Goal: Information Seeking & Learning: Learn about a topic

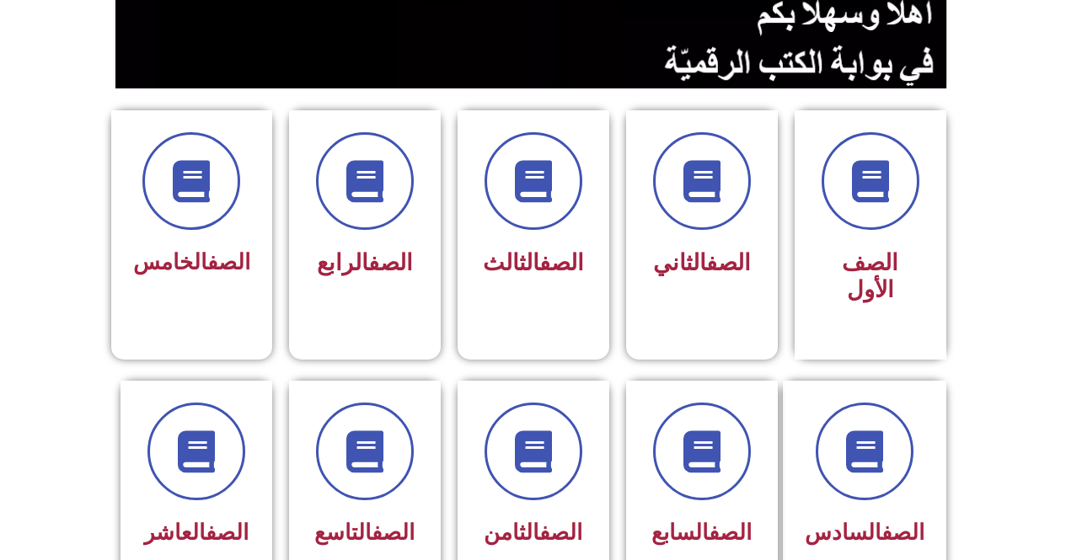
scroll to position [409, 0]
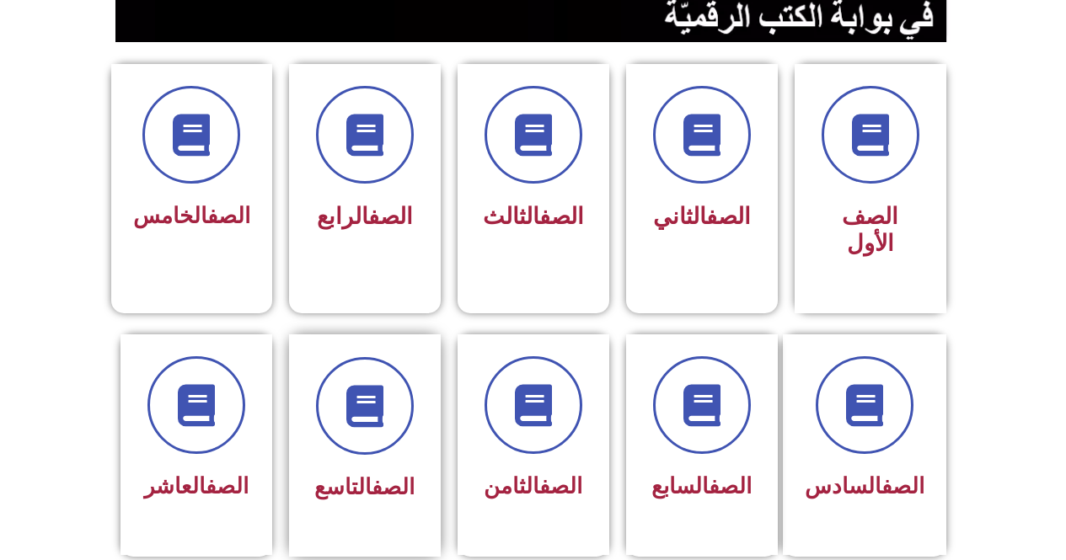
click at [382, 468] on div "الصف التاسع" at bounding box center [365, 488] width 106 height 41
click at [391, 395] on span at bounding box center [365, 406] width 108 height 108
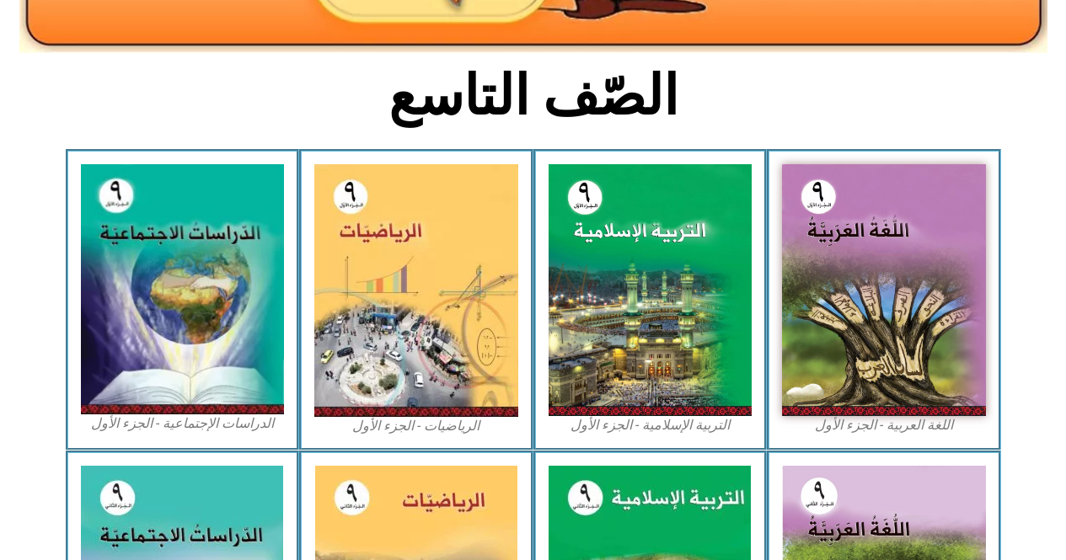
scroll to position [471, 0]
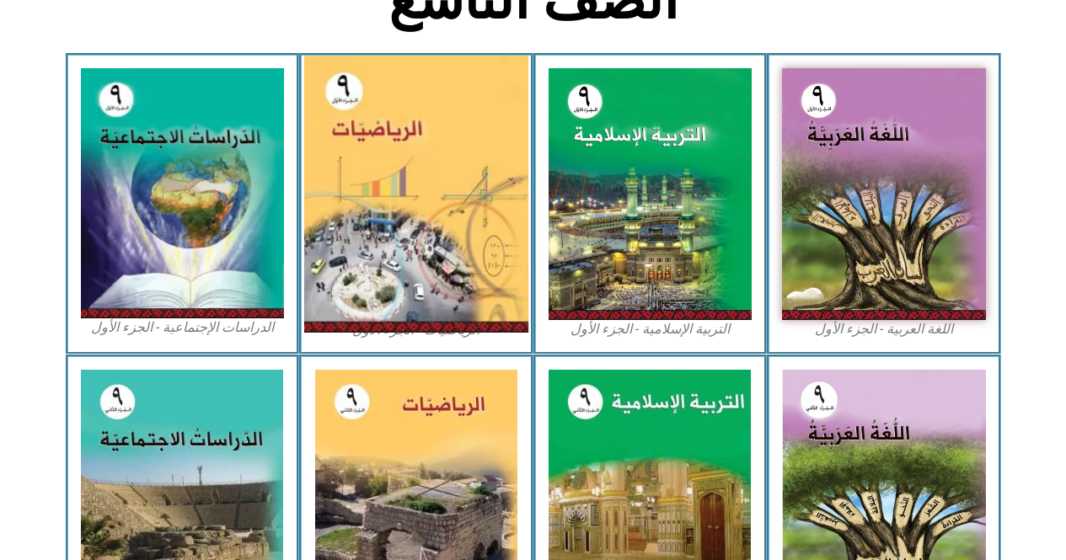
click at [461, 255] on img at bounding box center [416, 194] width 224 height 277
click at [439, 252] on img at bounding box center [416, 194] width 224 height 277
click at [462, 313] on img at bounding box center [416, 194] width 224 height 277
click at [403, 203] on img at bounding box center [416, 194] width 224 height 277
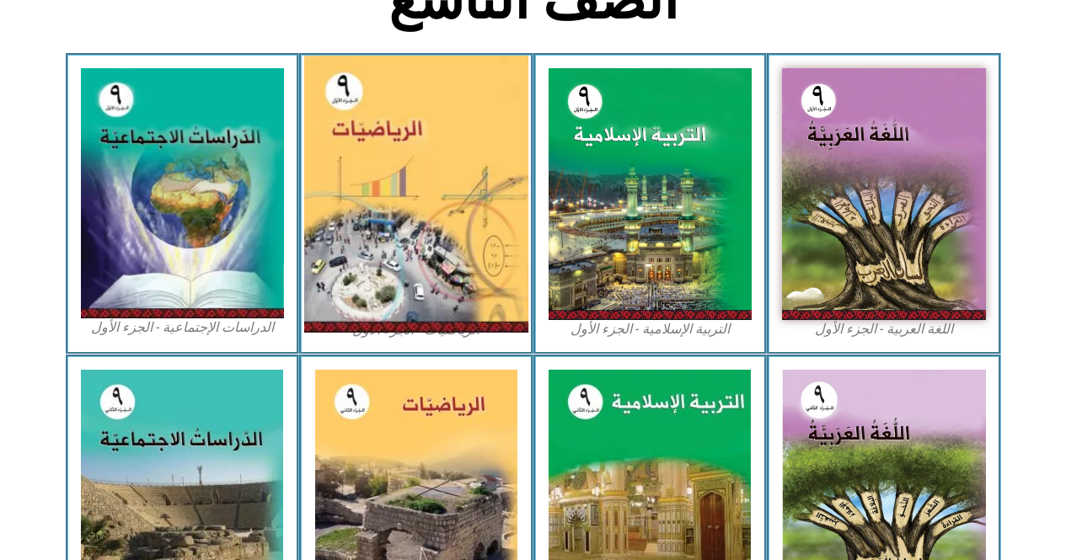
click at [403, 203] on img at bounding box center [416, 194] width 224 height 277
click at [383, 242] on img at bounding box center [416, 194] width 224 height 277
click at [342, 211] on img at bounding box center [416, 194] width 224 height 277
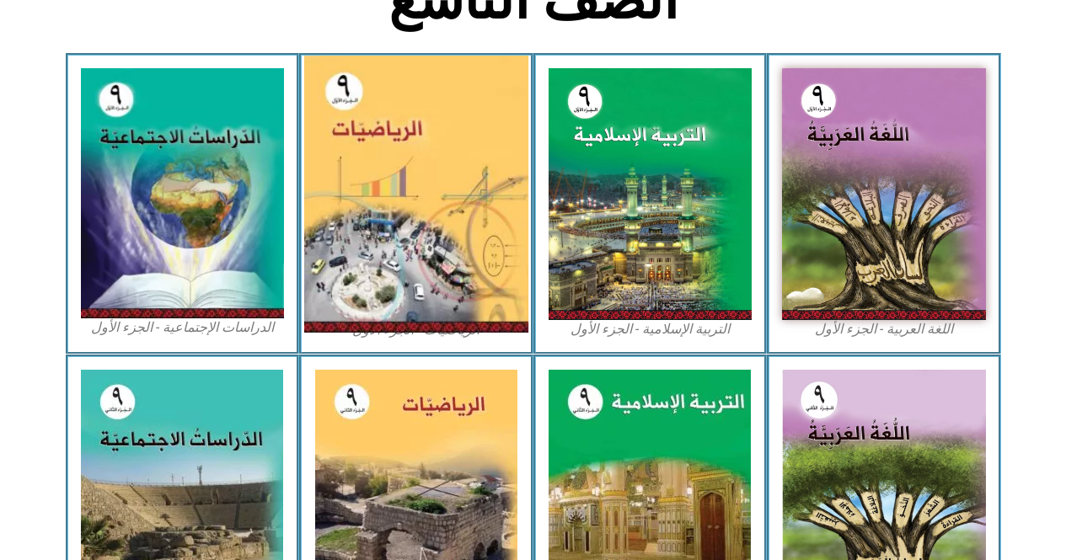
click at [342, 211] on img at bounding box center [416, 194] width 224 height 277
drag, startPoint x: 342, startPoint y: 211, endPoint x: 396, endPoint y: 181, distance: 61.9
click at [396, 181] on img at bounding box center [416, 194] width 224 height 277
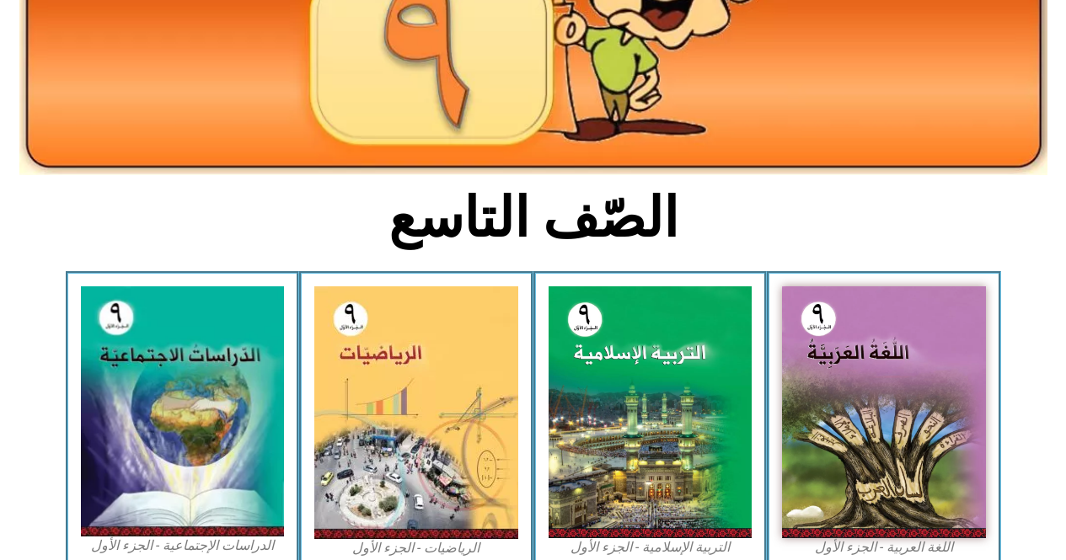
scroll to position [253, 0]
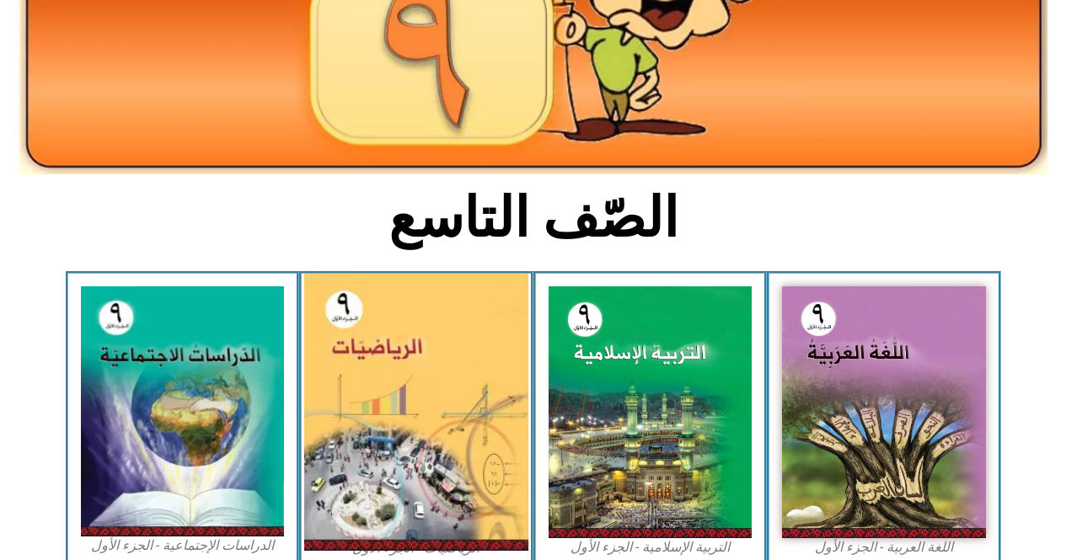
click at [426, 376] on img at bounding box center [416, 412] width 224 height 277
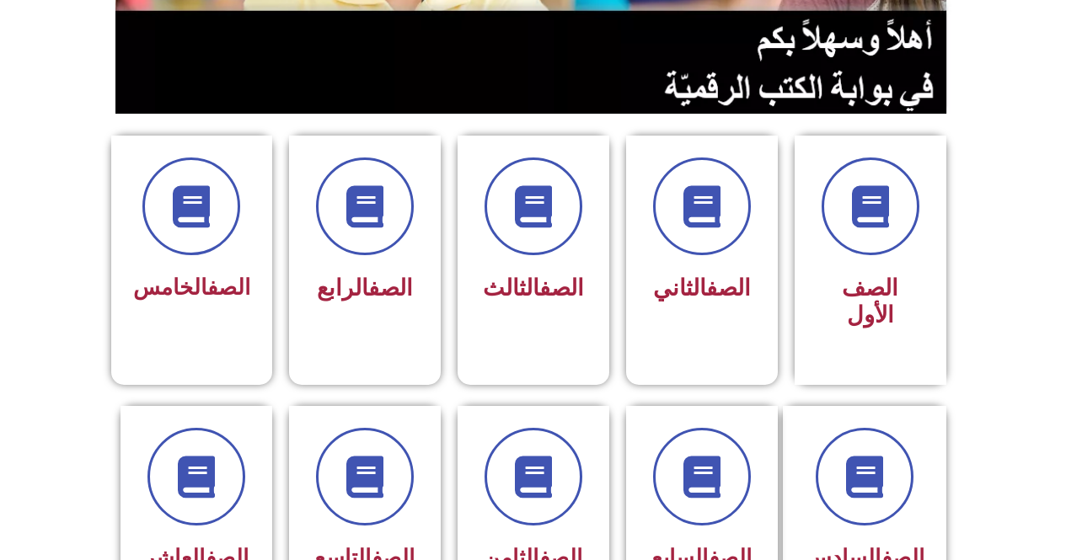
scroll to position [421, 0]
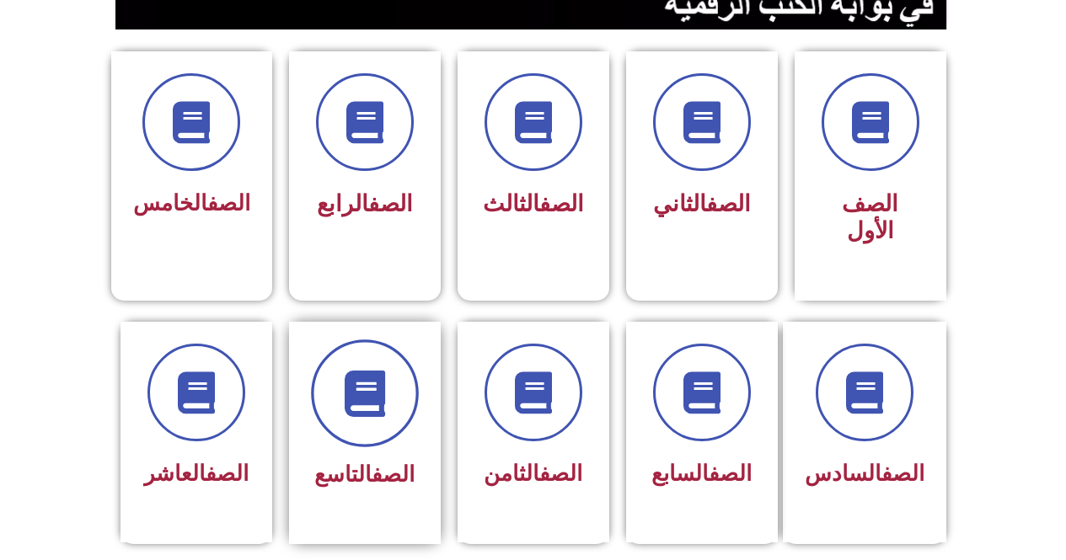
click at [372, 390] on span at bounding box center [365, 394] width 108 height 108
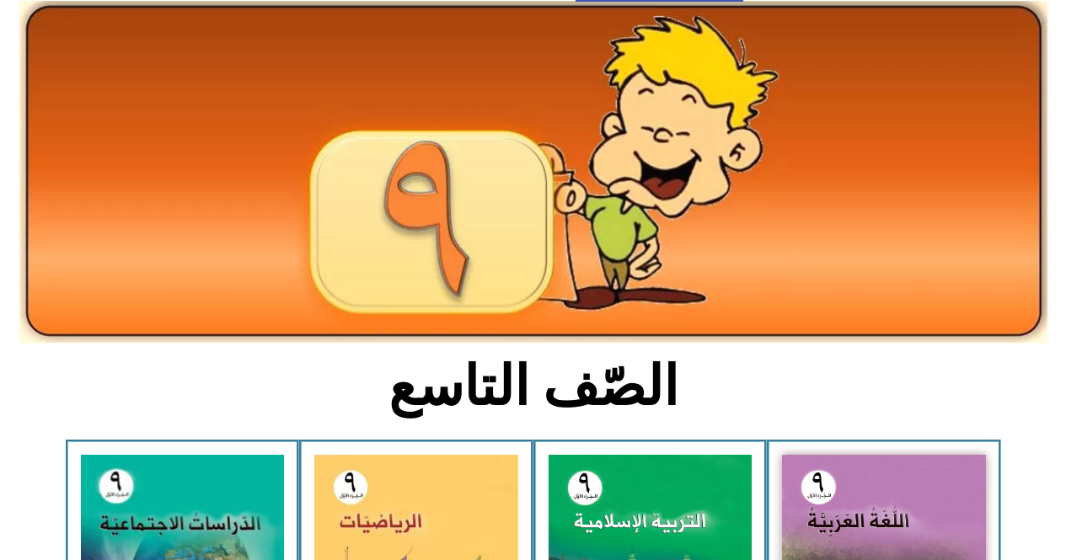
scroll to position [169, 0]
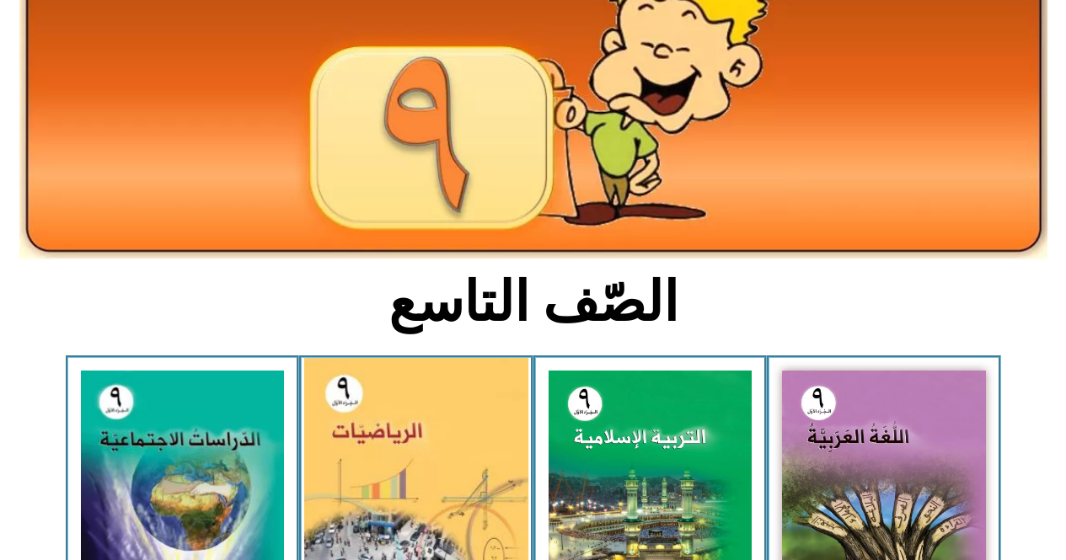
click at [358, 402] on img at bounding box center [416, 496] width 224 height 277
click at [358, 400] on img at bounding box center [416, 496] width 224 height 277
click at [407, 433] on img at bounding box center [416, 496] width 224 height 277
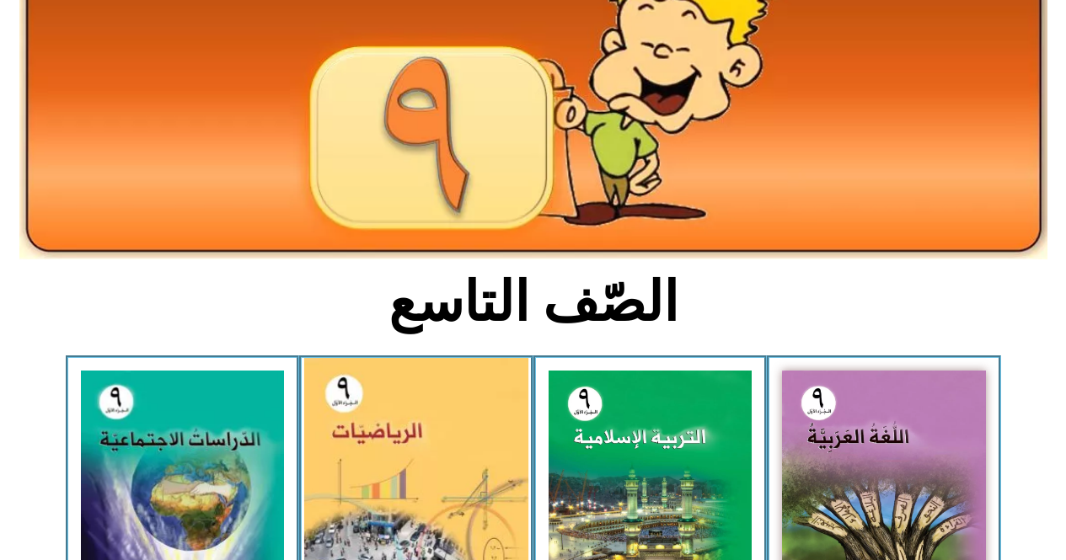
drag, startPoint x: 406, startPoint y: 432, endPoint x: 408, endPoint y: 413, distance: 19.5
click at [407, 426] on img at bounding box center [416, 496] width 224 height 277
drag, startPoint x: 382, startPoint y: 472, endPoint x: 395, endPoint y: 493, distance: 25.0
click at [395, 493] on img at bounding box center [416, 496] width 224 height 277
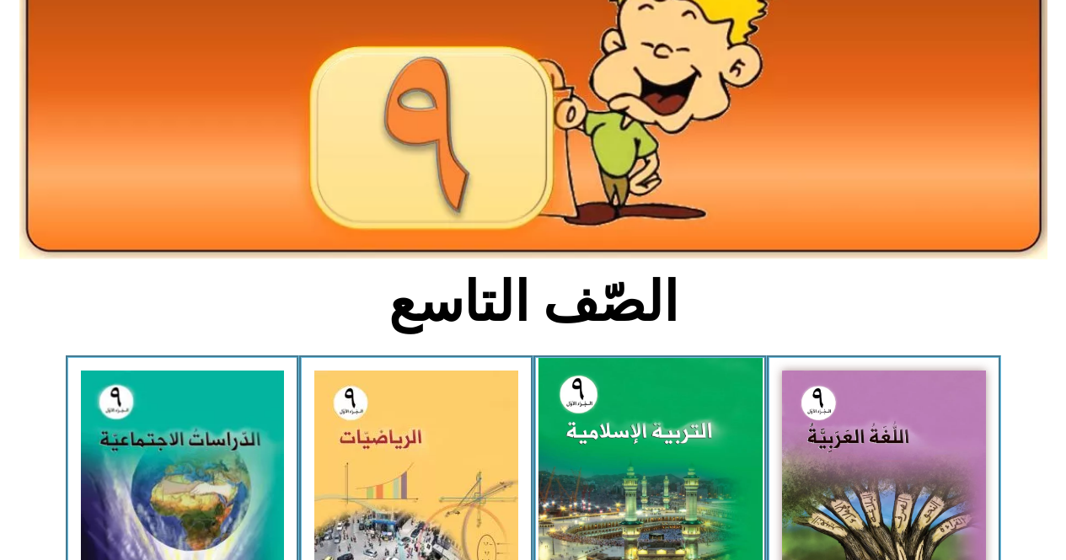
click at [679, 498] on img at bounding box center [650, 496] width 224 height 277
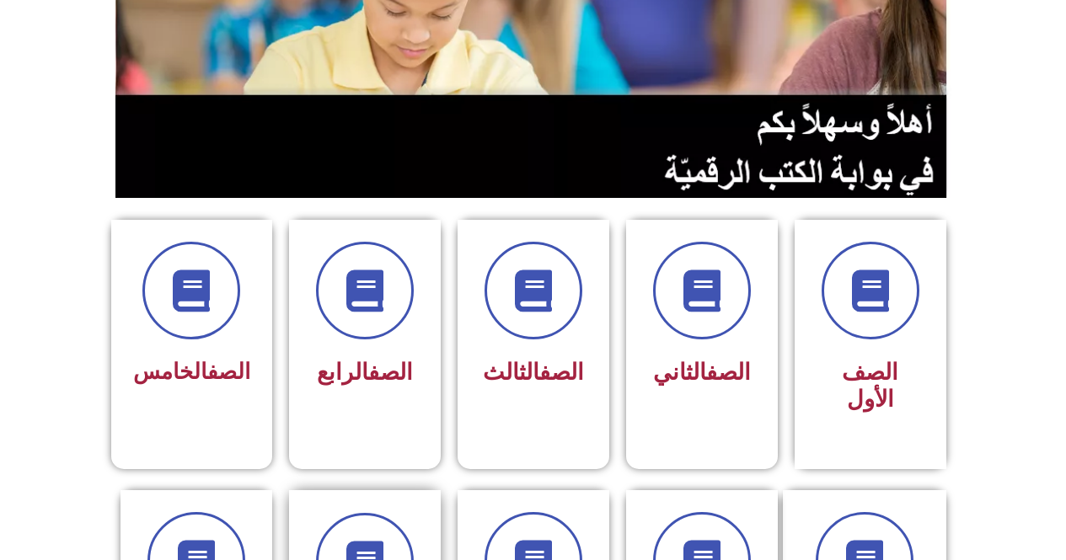
scroll to position [337, 0]
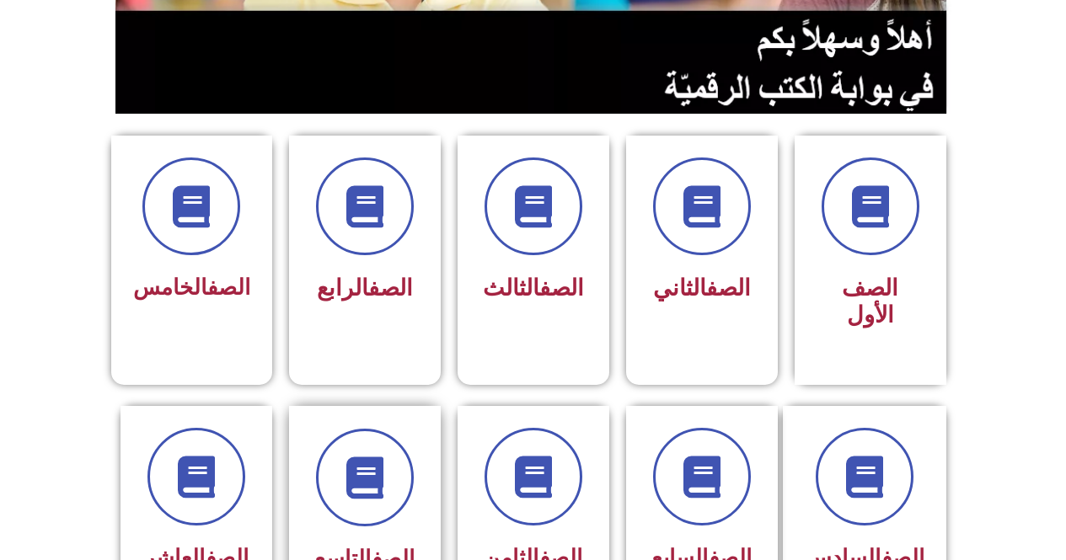
click at [383, 503] on div "الصف التاسع" at bounding box center [365, 505] width 106 height 152
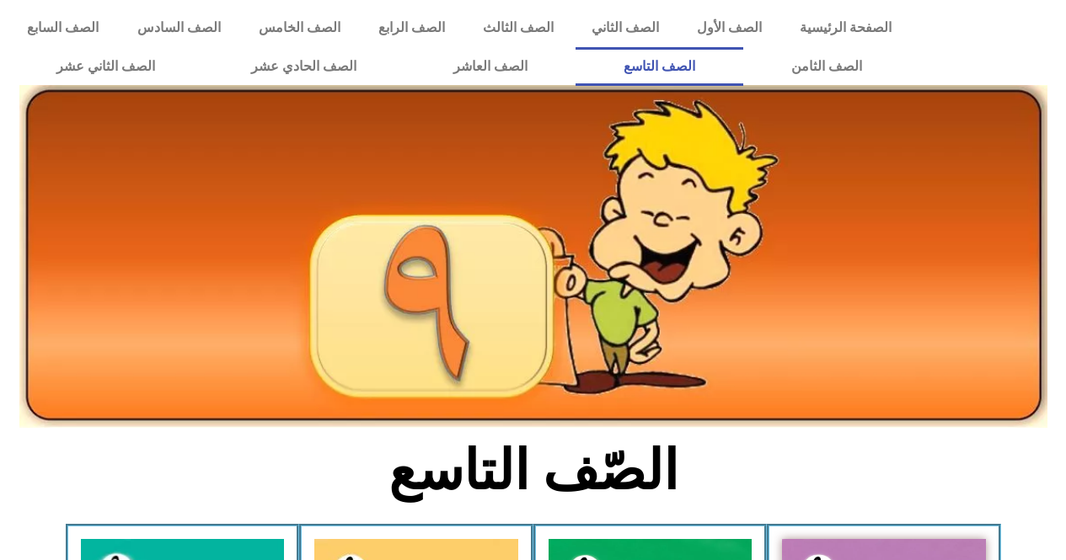
scroll to position [169, 0]
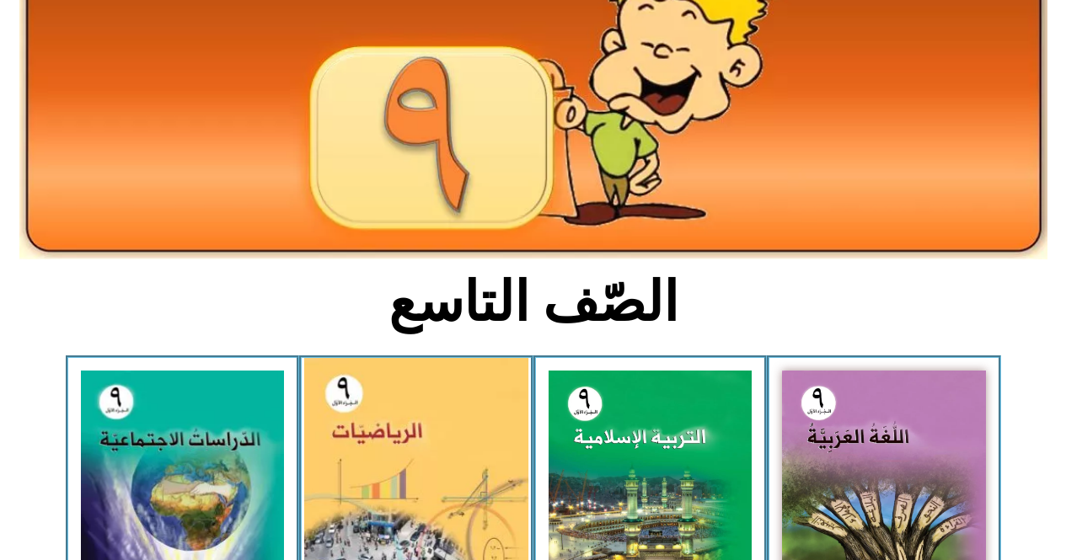
click at [372, 480] on img at bounding box center [416, 496] width 224 height 277
click at [378, 479] on img at bounding box center [416, 496] width 224 height 277
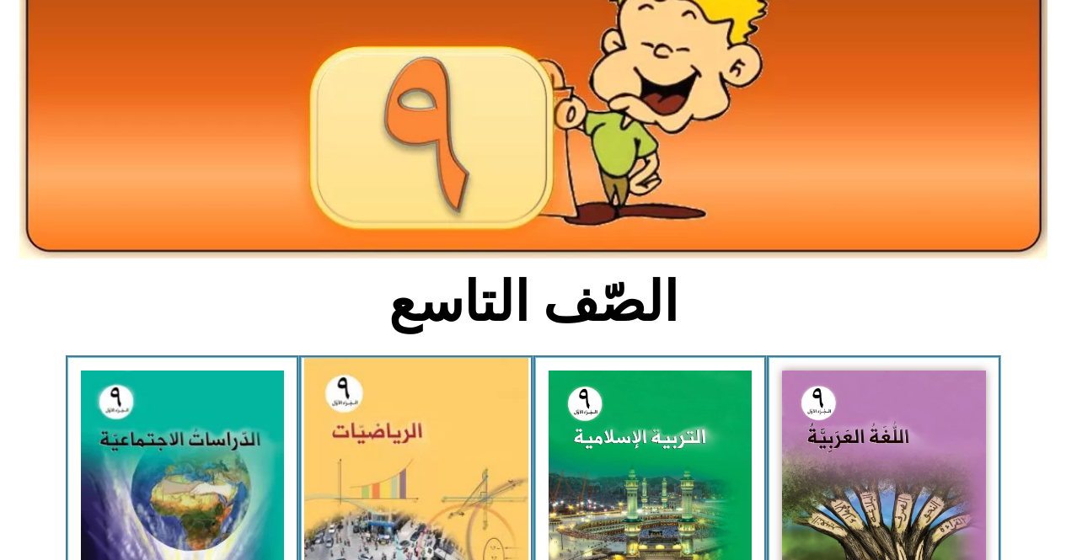
click at [380, 479] on img at bounding box center [416, 496] width 224 height 277
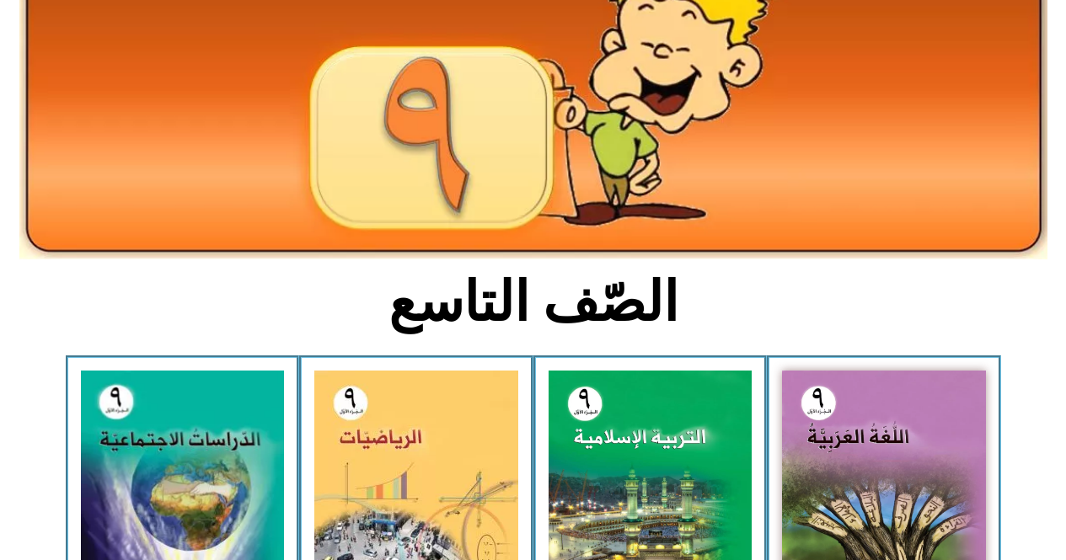
click at [567, 107] on img at bounding box center [533, 88] width 1028 height 343
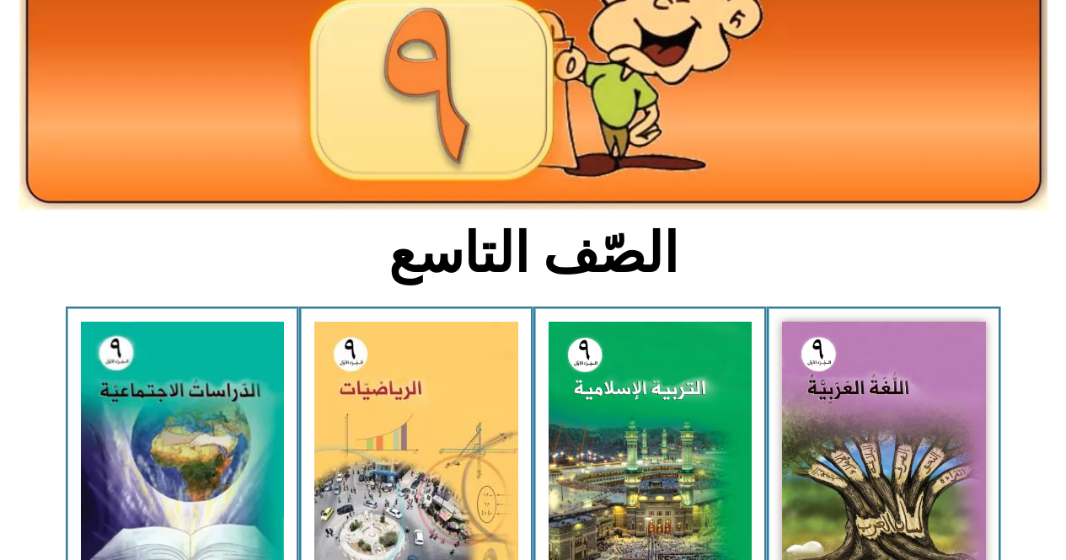
drag, startPoint x: 548, startPoint y: 103, endPoint x: 610, endPoint y: 179, distance: 98.3
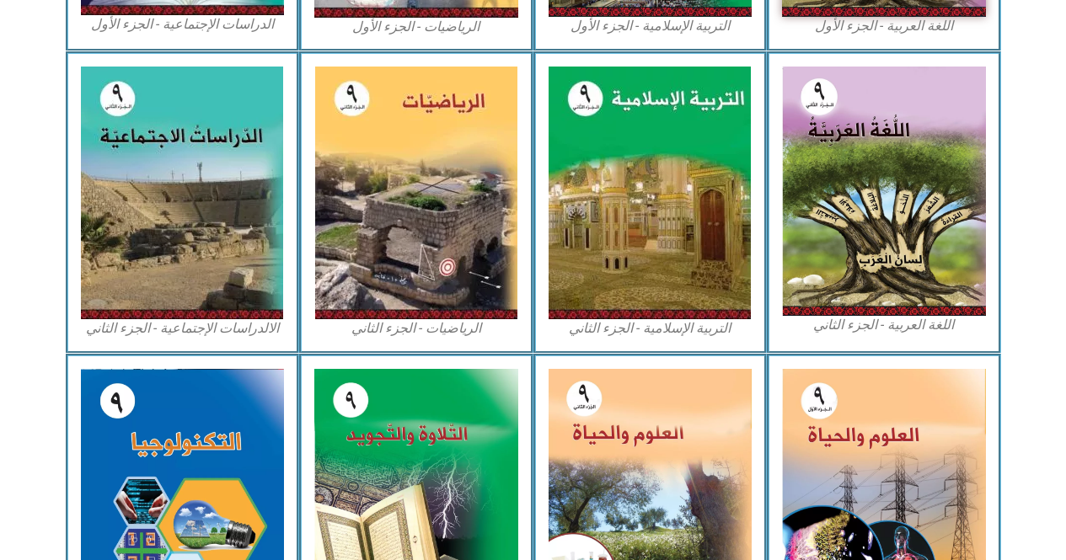
scroll to position [719, 0]
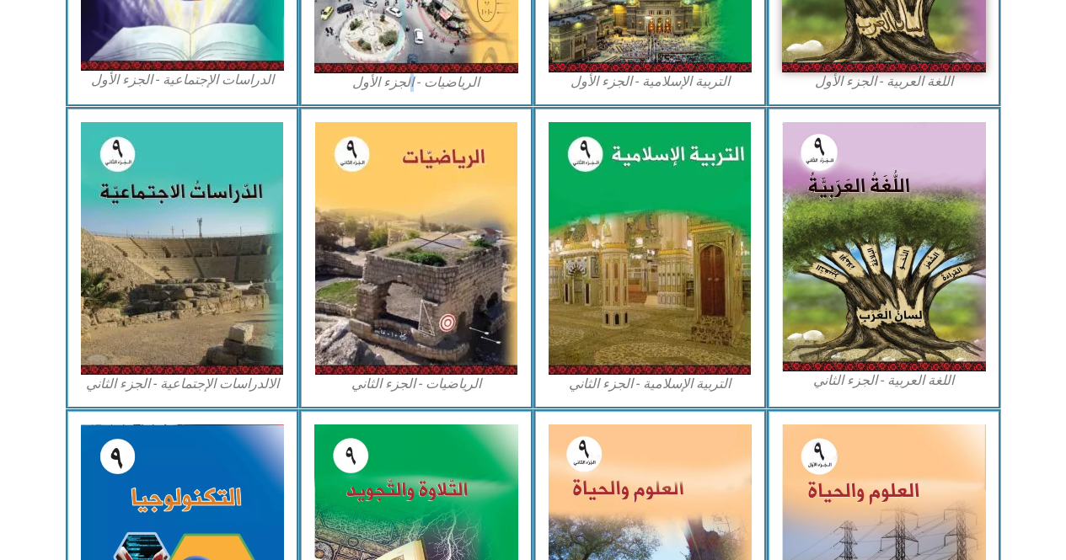
click at [413, 81] on figcaption "الرياضيات - الجزء الأول​" at bounding box center [416, 82] width 204 height 19
click at [371, 92] on figcaption "الرياضيات - الجزء الأول​" at bounding box center [416, 82] width 204 height 19
